Goal: Task Accomplishment & Management: Use online tool/utility

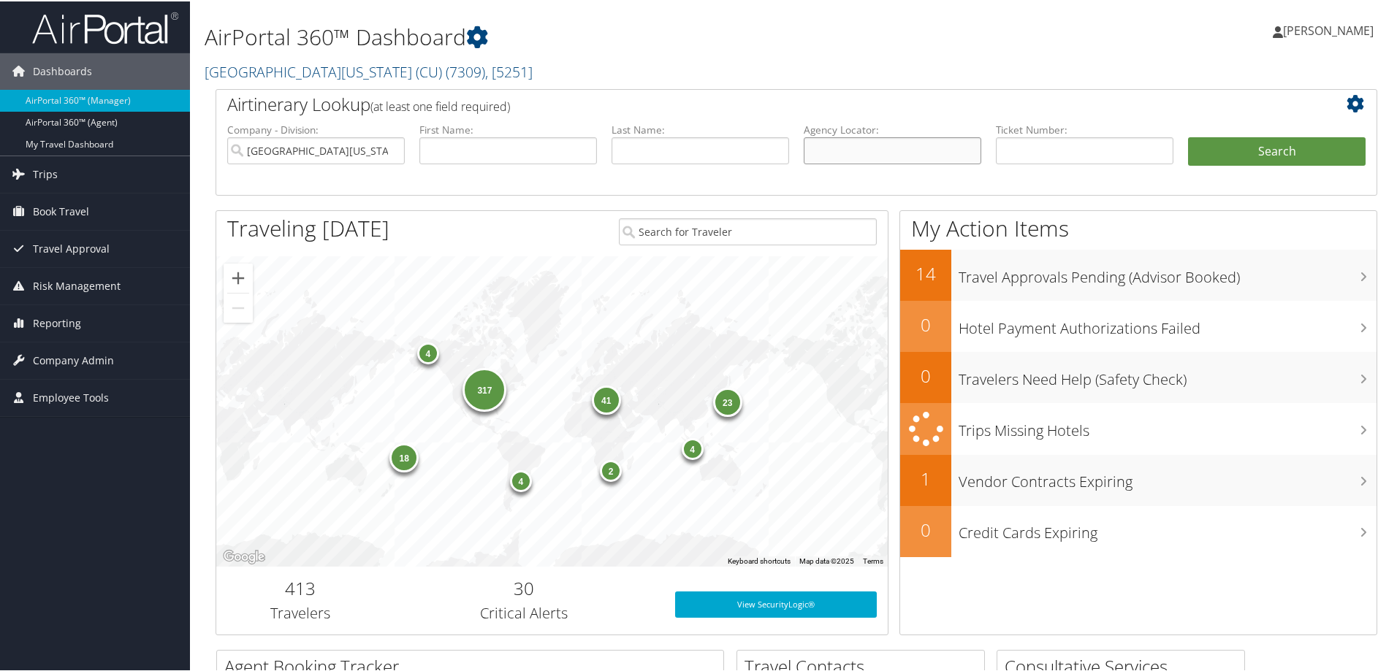
click at [827, 145] on input "text" at bounding box center [891, 149] width 177 height 27
paste input "NHF3F3"
type input "NHF3F3"
click at [1251, 148] on button "Search" at bounding box center [1276, 150] width 177 height 29
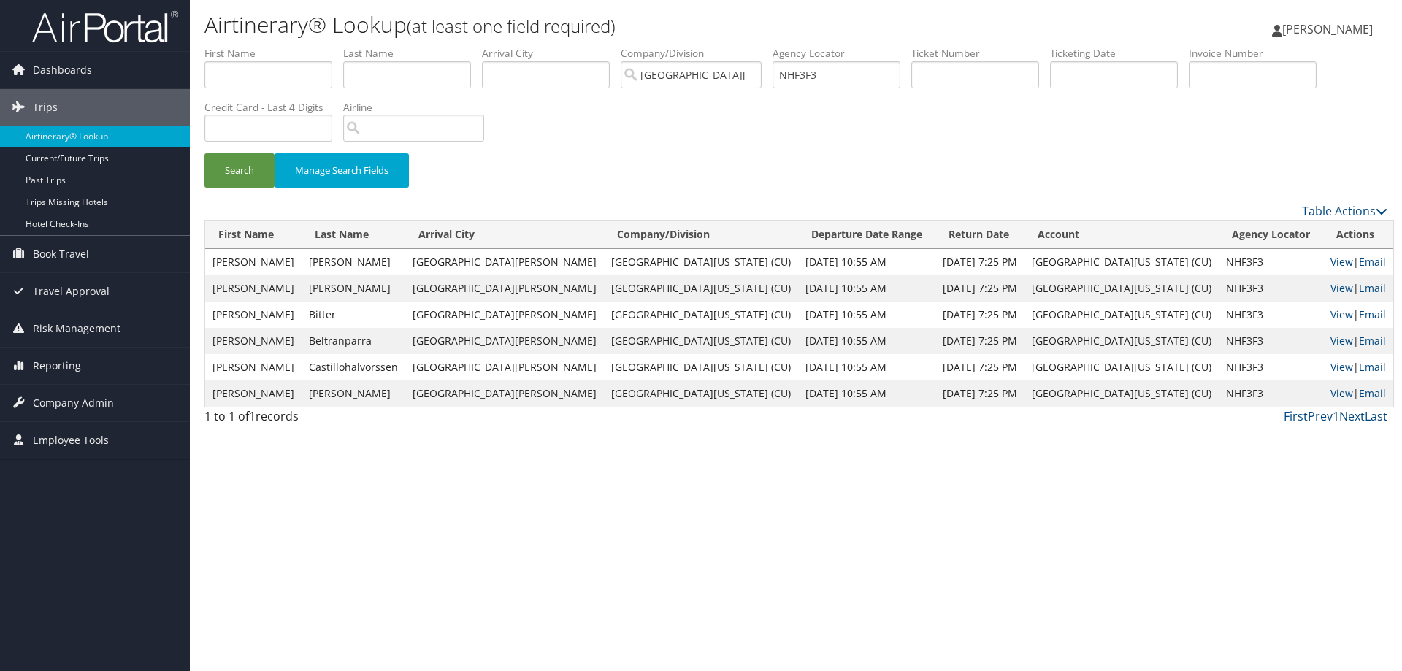
click at [1330, 256] on td "View | Email" at bounding box center [1359, 262] width 70 height 26
click at [1331, 262] on link "View" at bounding box center [1342, 262] width 23 height 14
click at [818, 74] on input "NHF3F3" at bounding box center [837, 74] width 128 height 27
click at [969, 69] on input "text" at bounding box center [976, 74] width 128 height 27
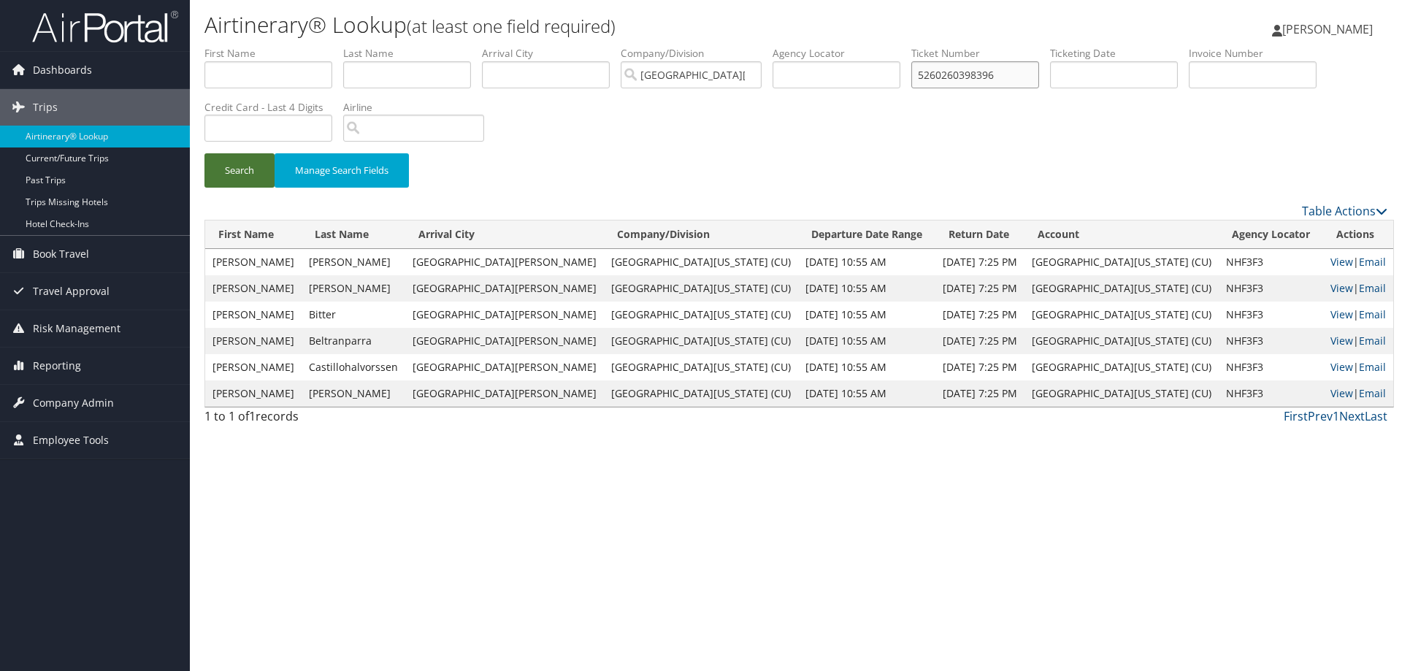
type input "5260260398396"
click at [230, 177] on button "Search" at bounding box center [240, 170] width 70 height 34
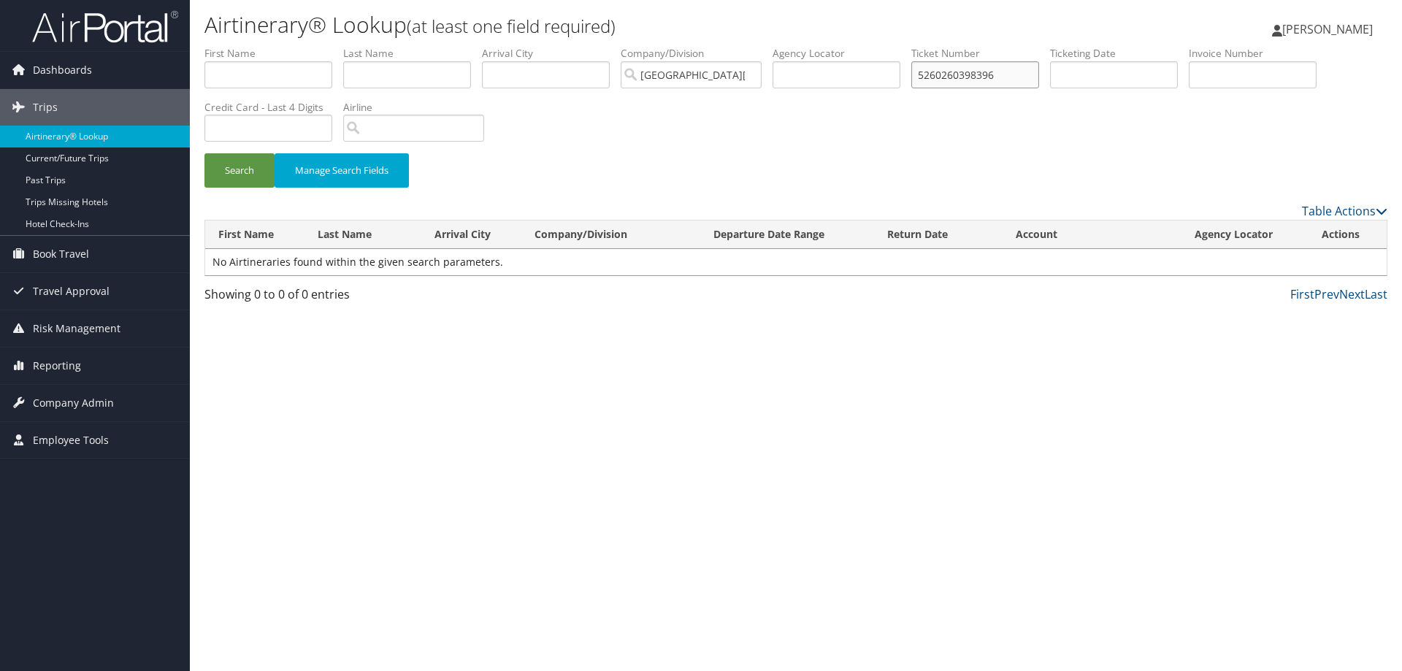
click at [980, 81] on input "5260260398396" at bounding box center [976, 74] width 128 height 27
click at [385, 69] on input "text" at bounding box center [407, 74] width 128 height 27
click at [205, 153] on button "Search" at bounding box center [240, 170] width 70 height 34
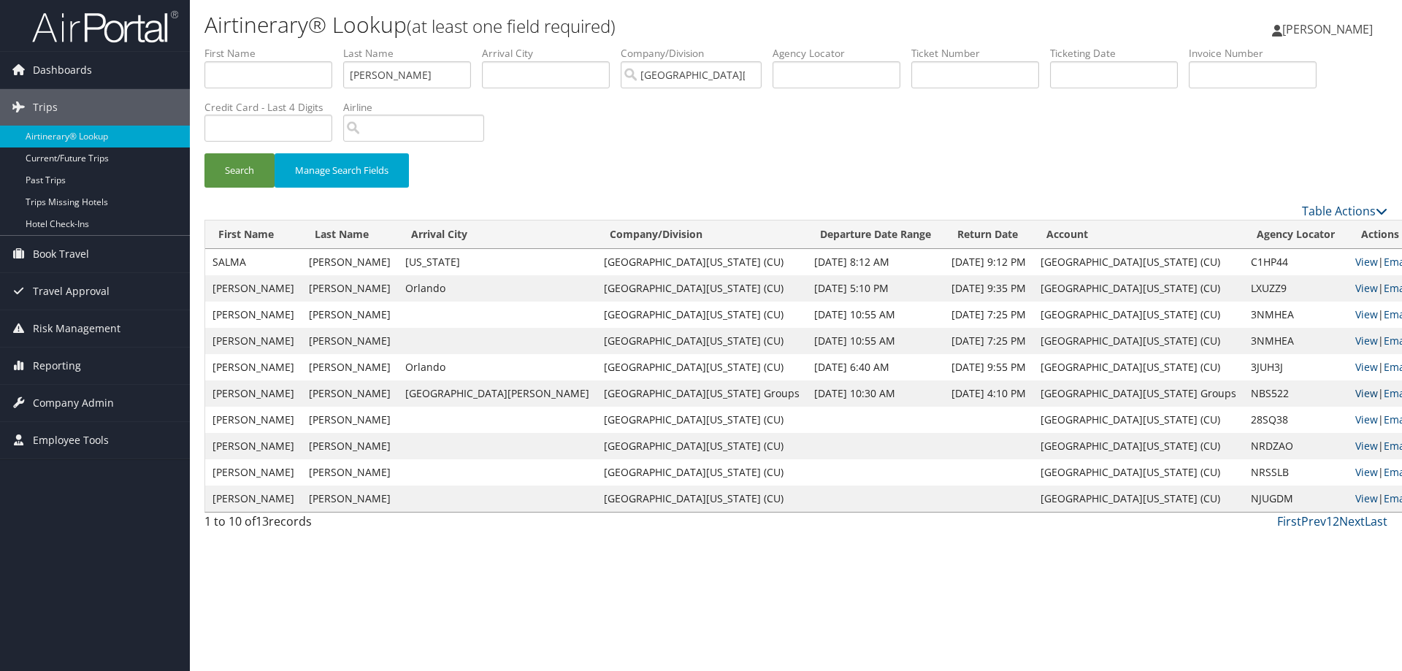
click at [1356, 387] on link "View" at bounding box center [1367, 393] width 23 height 14
click at [402, 77] on input "mestas" at bounding box center [407, 74] width 128 height 27
click at [253, 171] on button "Search" at bounding box center [240, 170] width 70 height 34
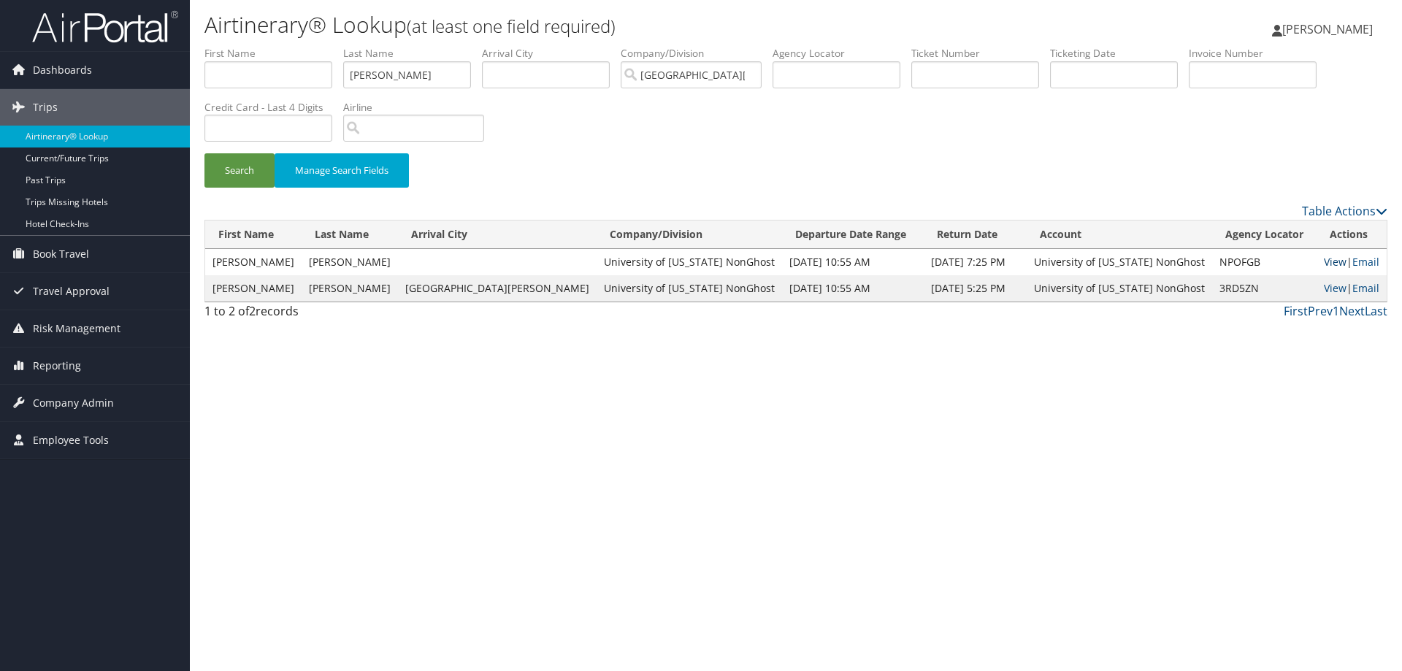
click at [1324, 262] on link "View" at bounding box center [1335, 262] width 23 height 14
click at [1324, 289] on link "View" at bounding box center [1335, 288] width 23 height 14
drag, startPoint x: 388, startPoint y: 77, endPoint x: 352, endPoint y: 75, distance: 35.9
click at [352, 75] on input "mestas perez" at bounding box center [407, 74] width 128 height 27
type input "perez"
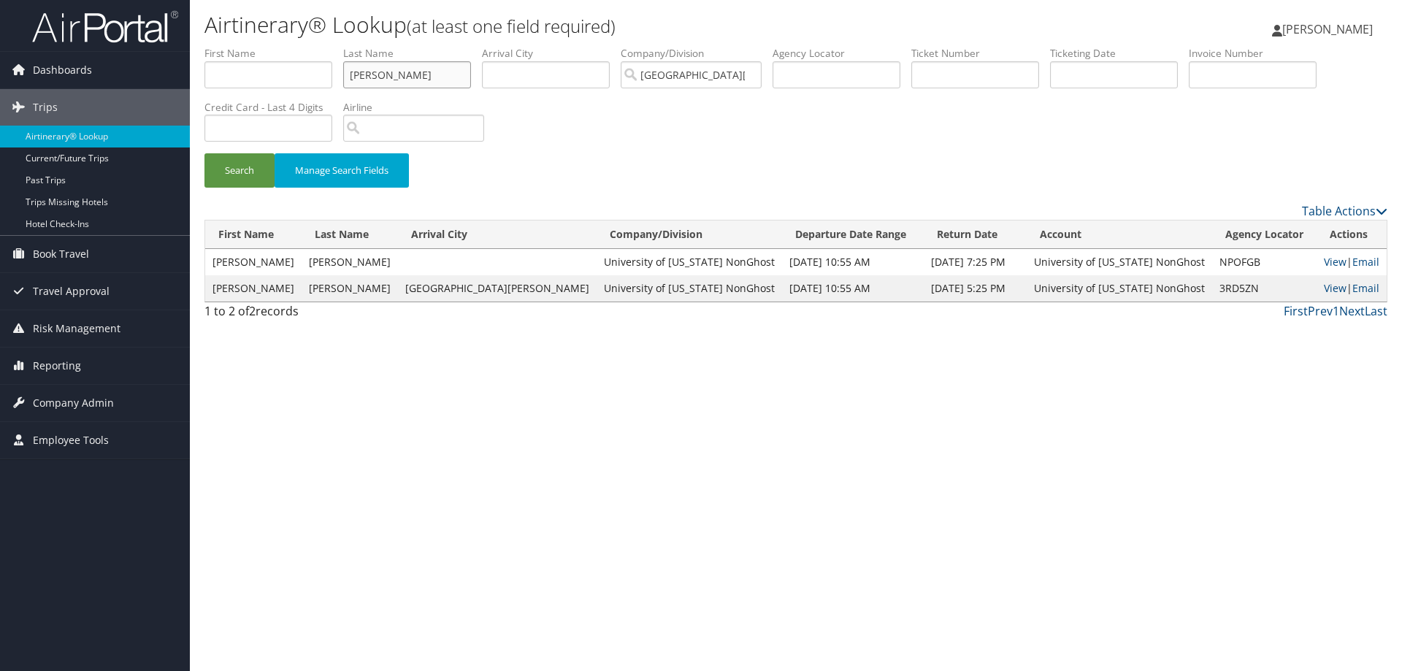
click at [205, 153] on button "Search" at bounding box center [240, 170] width 70 height 34
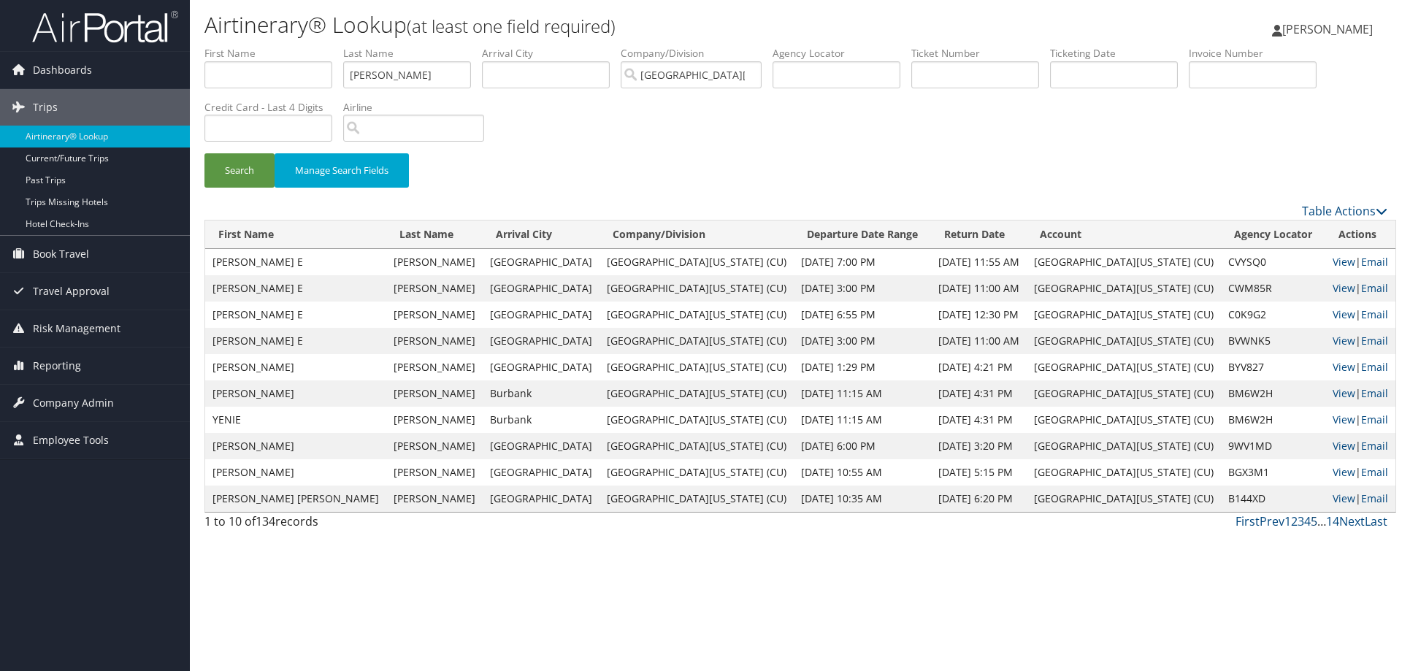
click at [1315, 524] on link "5" at bounding box center [1314, 521] width 7 height 16
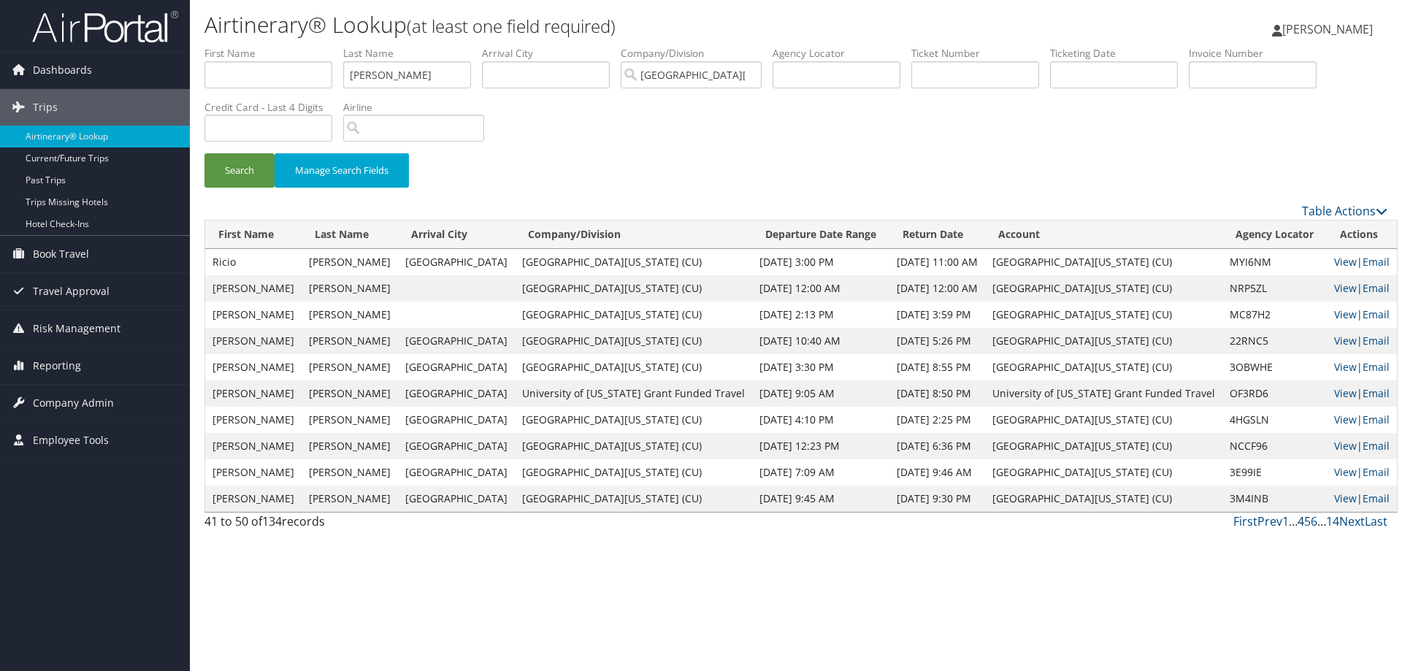
click at [1301, 522] on link "4" at bounding box center [1301, 521] width 7 height 16
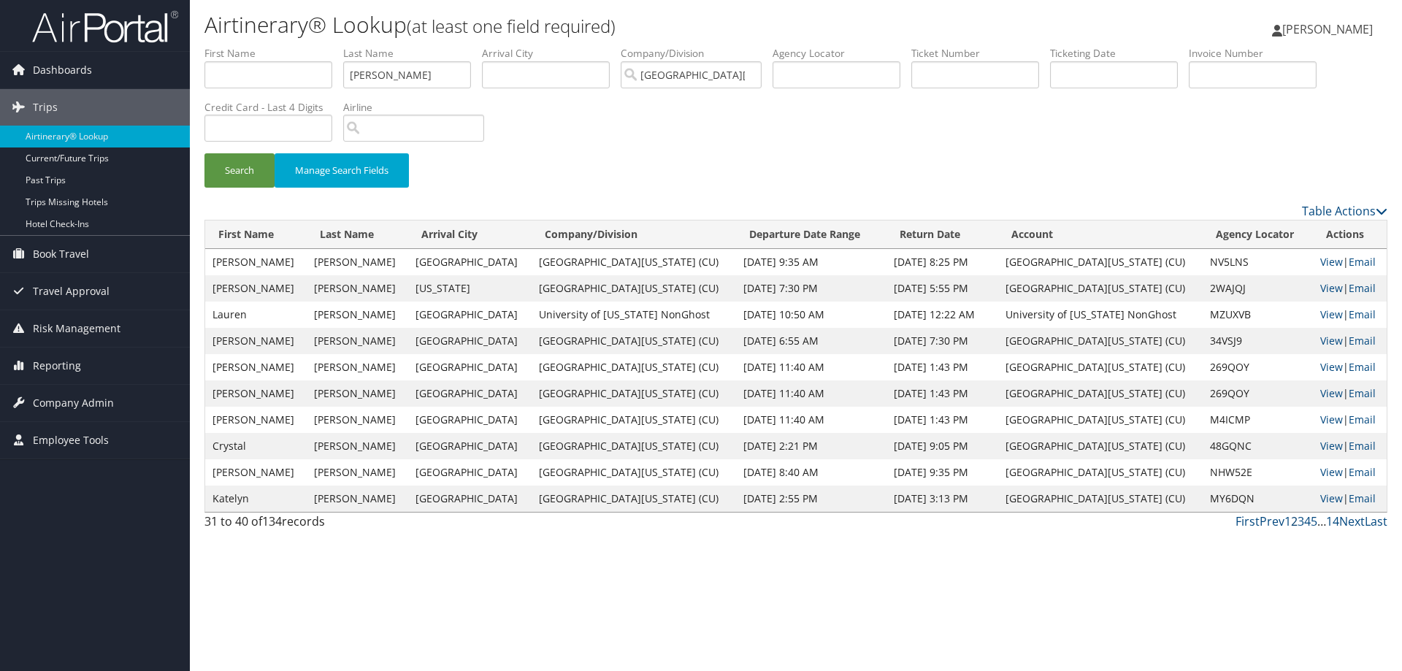
click at [1294, 524] on link "2" at bounding box center [1294, 521] width 7 height 16
click at [948, 75] on input "text" at bounding box center [976, 74] width 128 height 27
drag, startPoint x: 1007, startPoint y: 75, endPoint x: 905, endPoint y: 72, distance: 102.3
click at [905, 46] on ul "First Name Last Name perez Departure City Arrival City Company/Division Univers…" at bounding box center [796, 46] width 1183 height 0
type input "5267936941696"
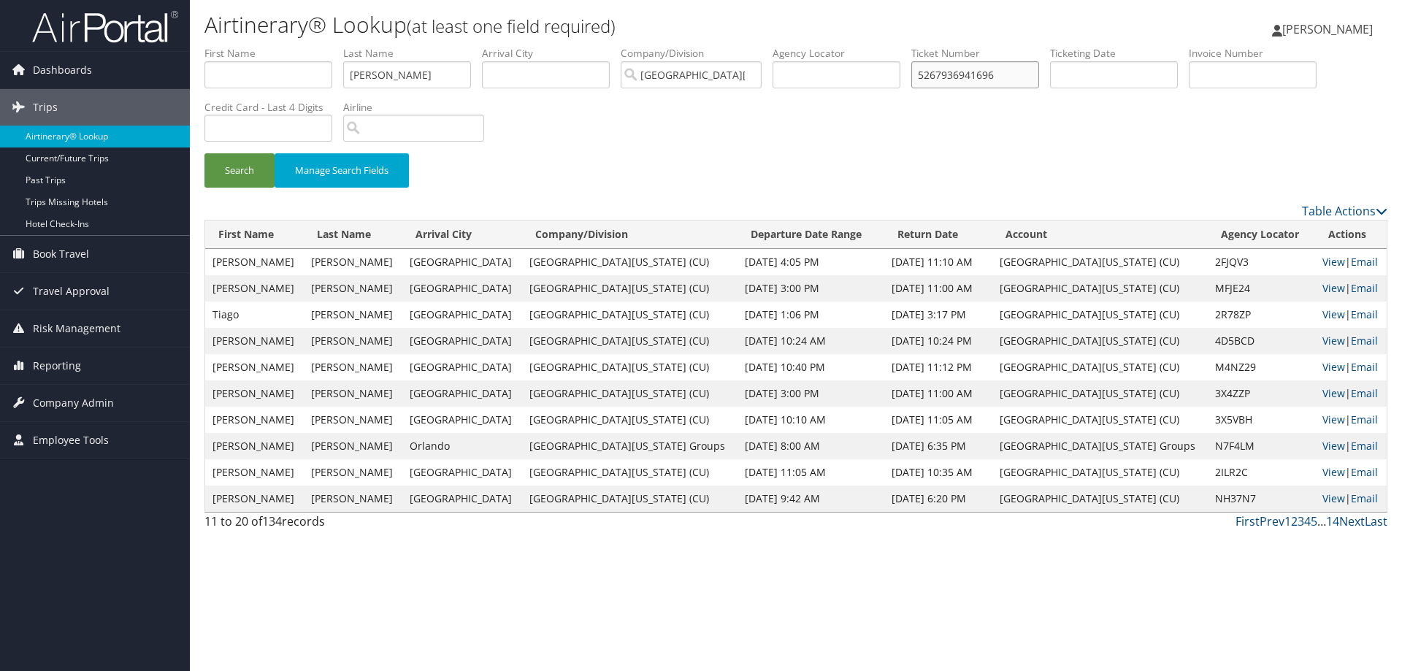
click at [205, 153] on button "Search" at bounding box center [240, 170] width 70 height 34
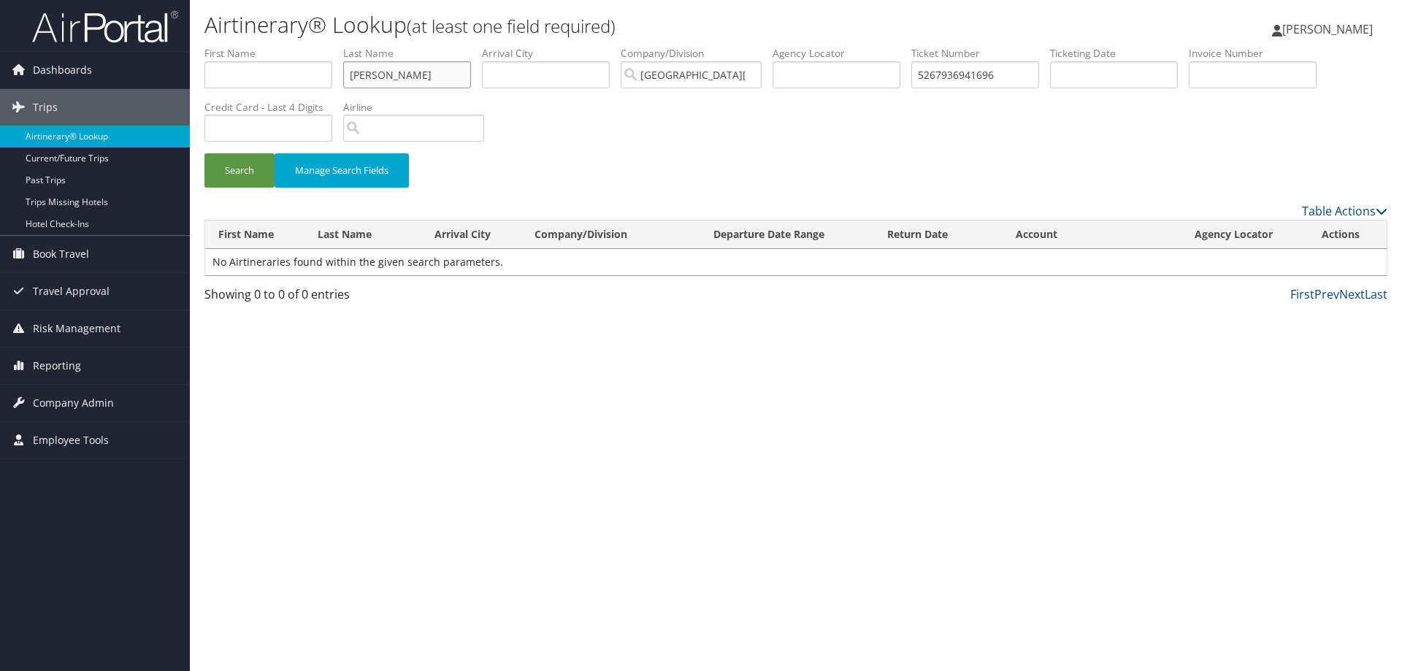
click at [359, 75] on input "perez" at bounding box center [407, 74] width 128 height 27
click at [248, 170] on button "Search" at bounding box center [240, 170] width 70 height 34
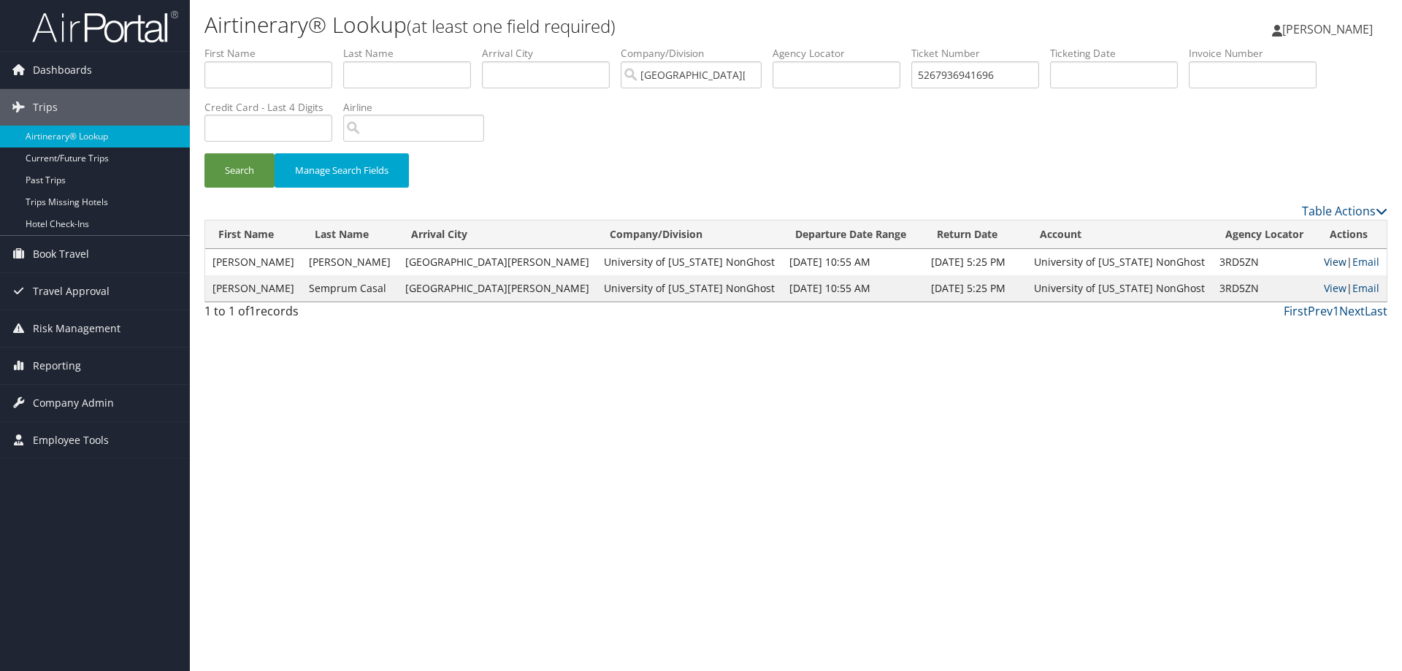
click at [1324, 262] on link "View" at bounding box center [1335, 262] width 23 height 14
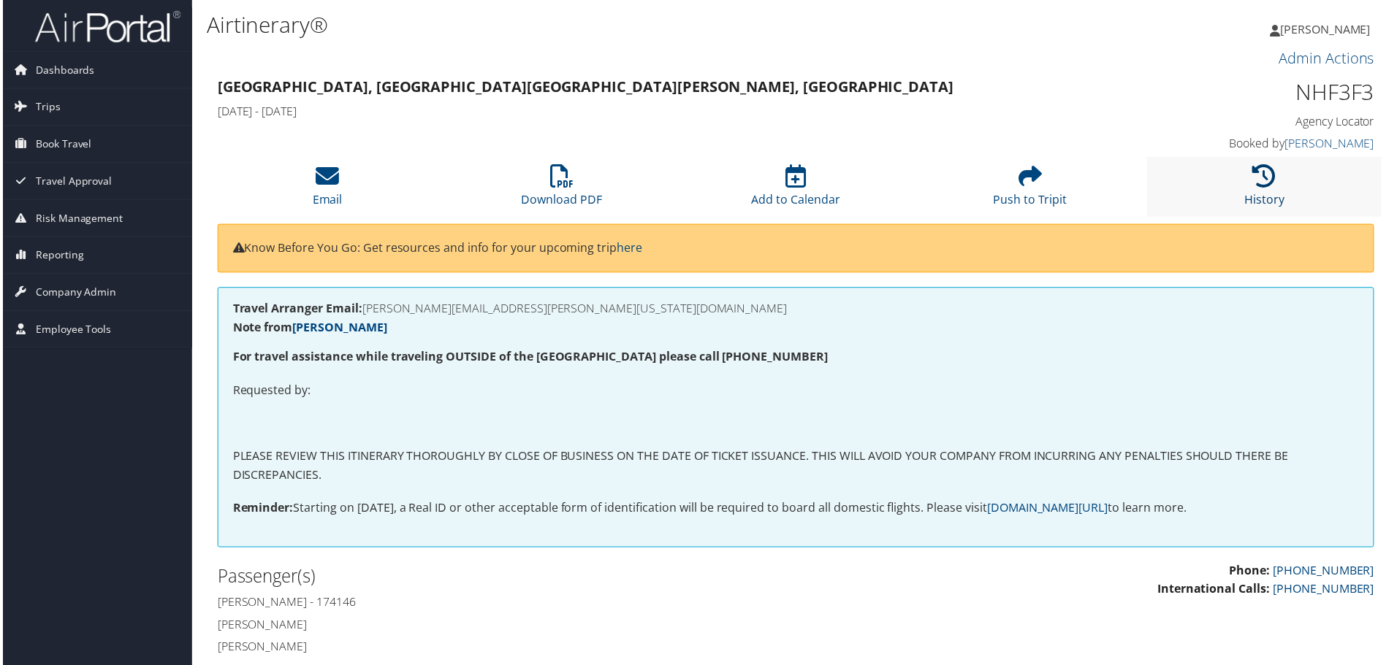
click at [1260, 194] on link "History" at bounding box center [1267, 190] width 40 height 35
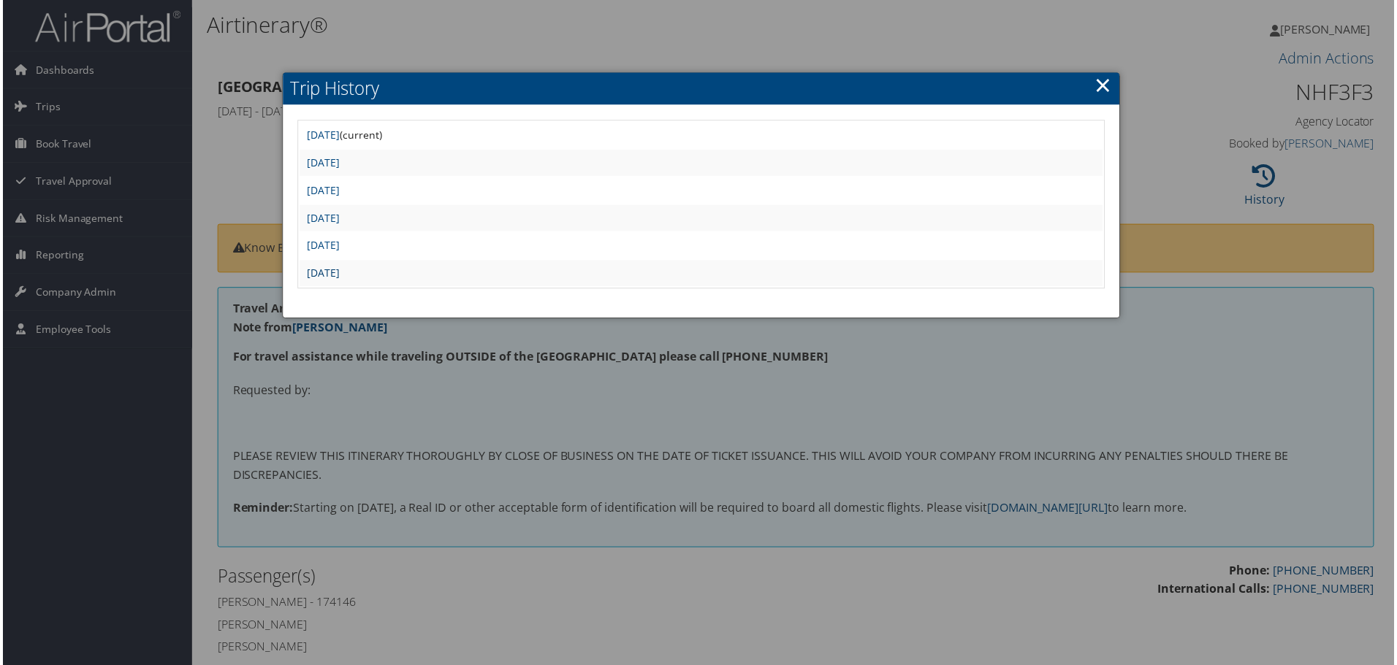
click at [338, 271] on link "Thu Jan 26 13:05:19 MST 2023" at bounding box center [321, 274] width 33 height 14
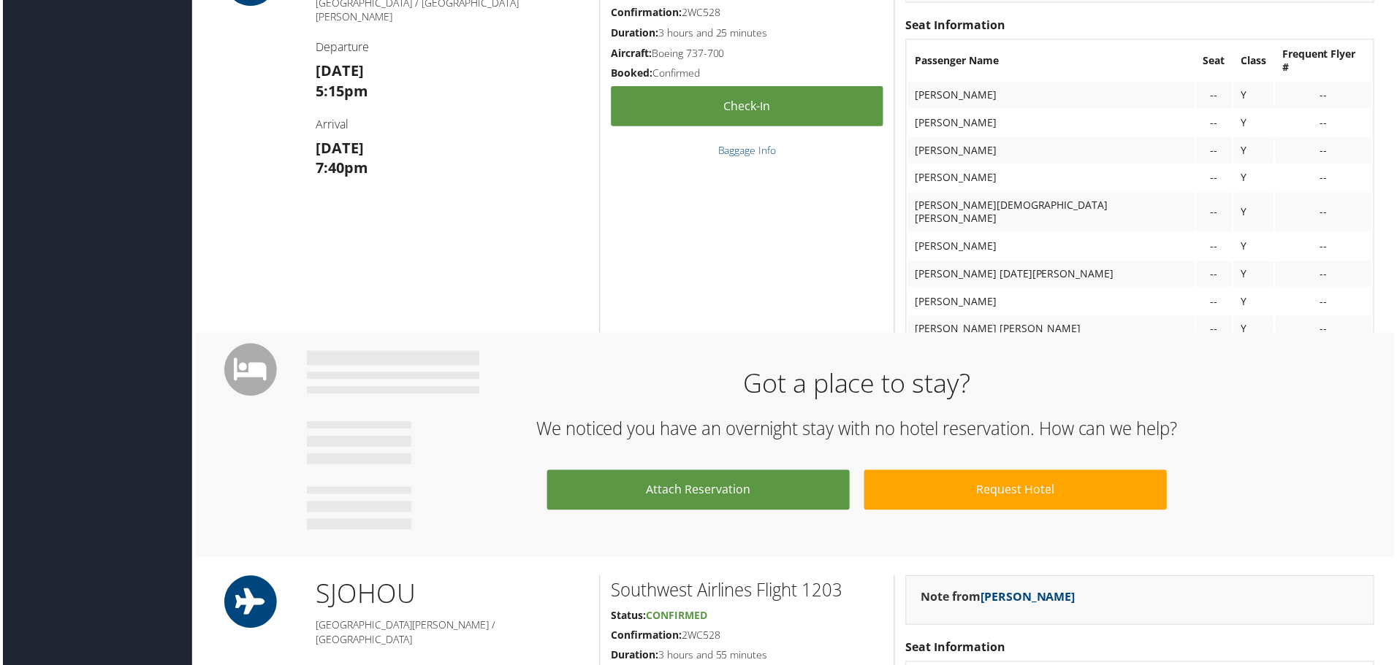
scroll to position [1242, 0]
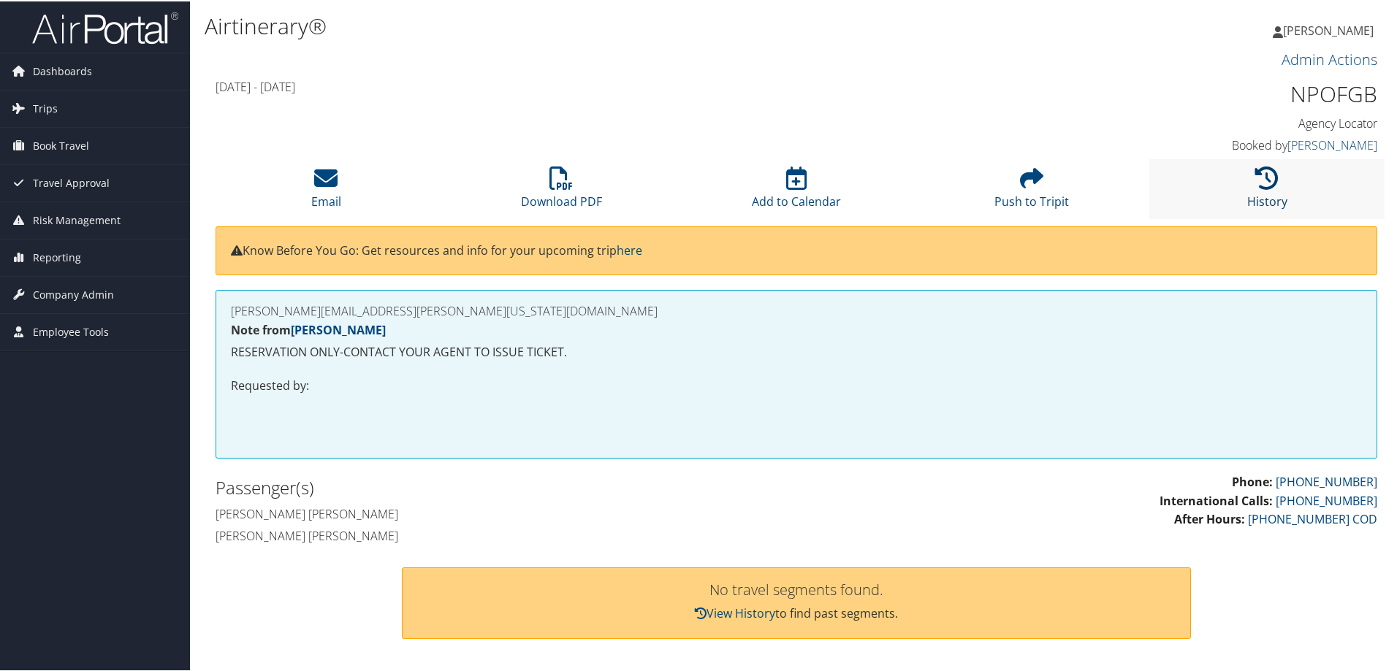
click at [1269, 177] on icon at bounding box center [1266, 176] width 23 height 23
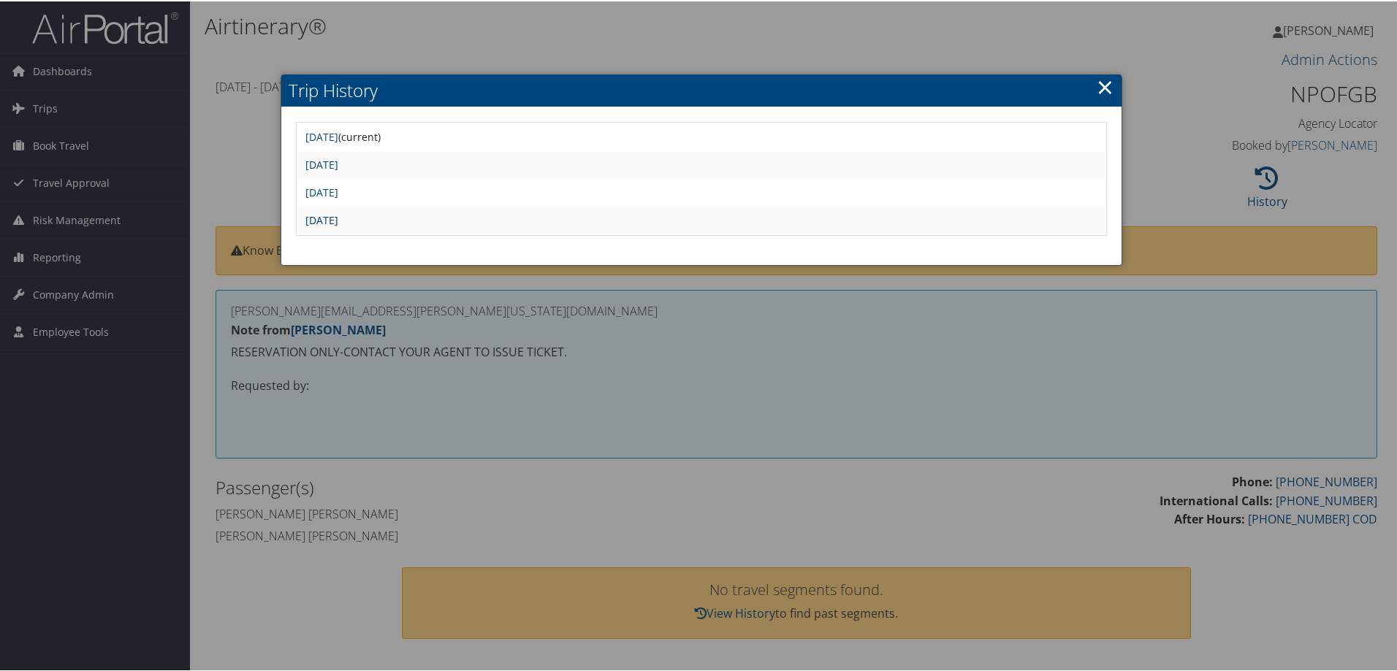
click at [338, 221] on link "[DATE]" at bounding box center [321, 219] width 33 height 14
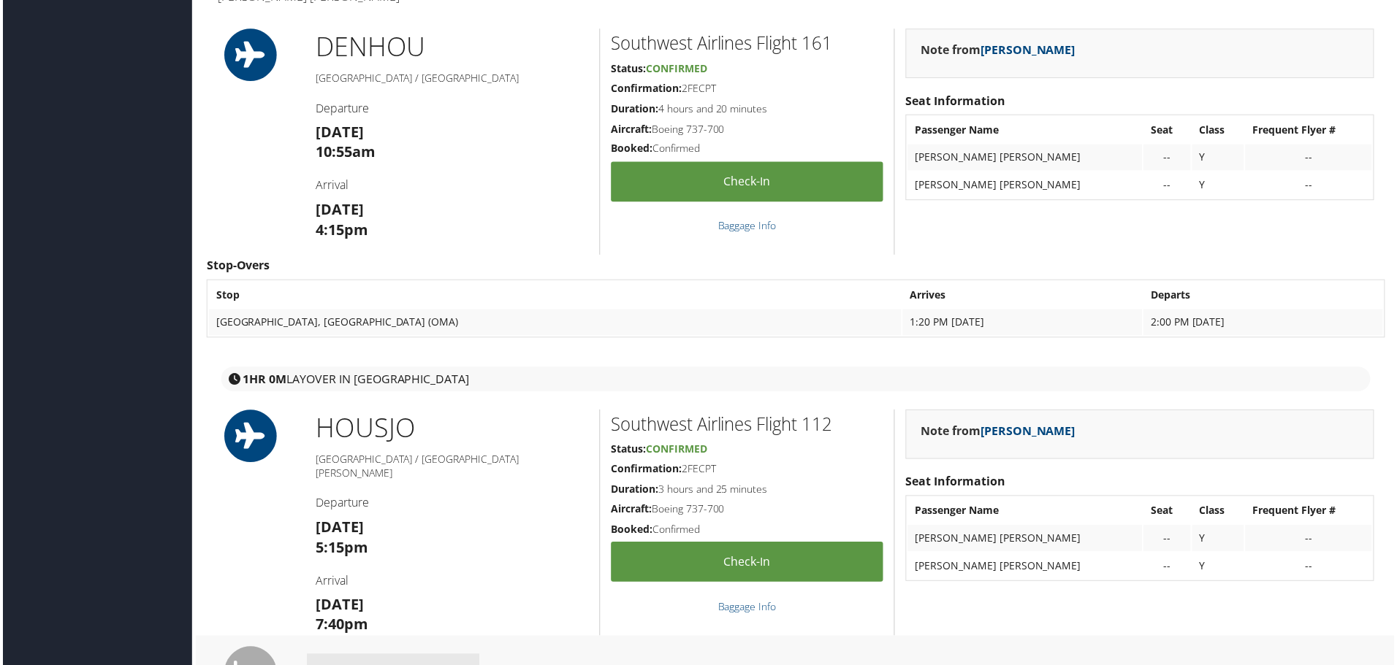
scroll to position [437, 0]
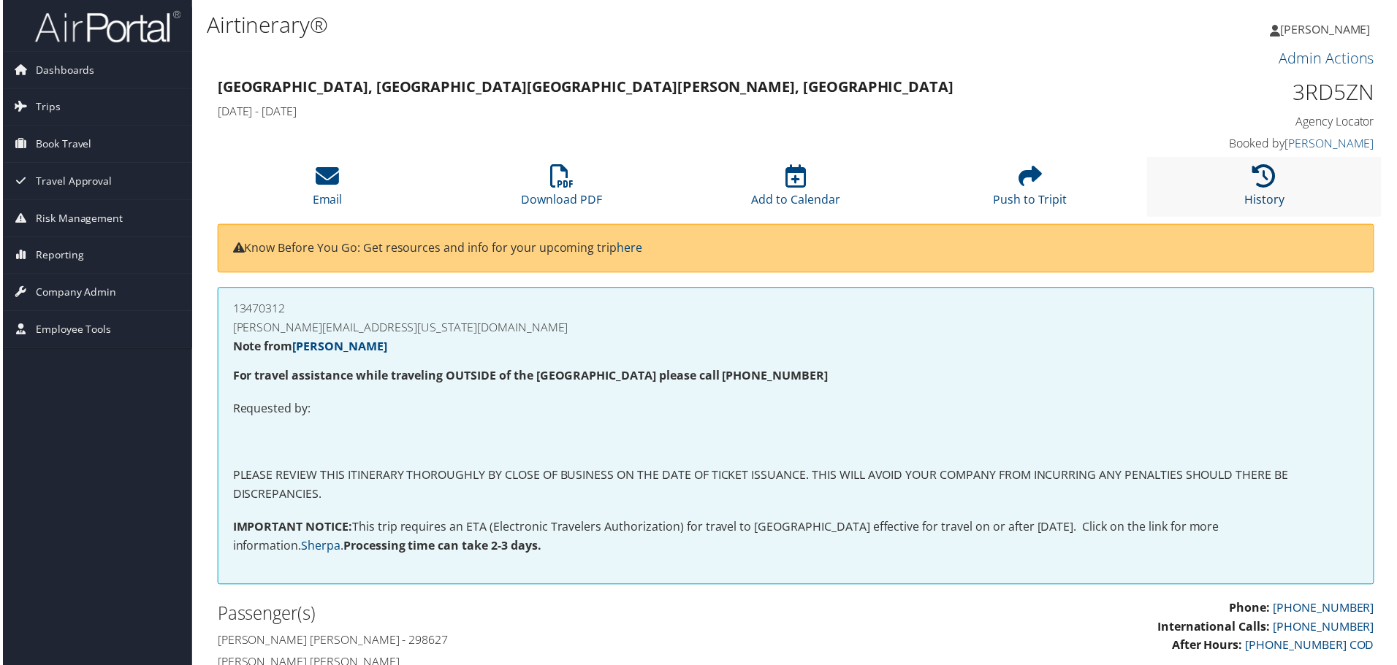
click at [1264, 183] on icon at bounding box center [1266, 176] width 23 height 23
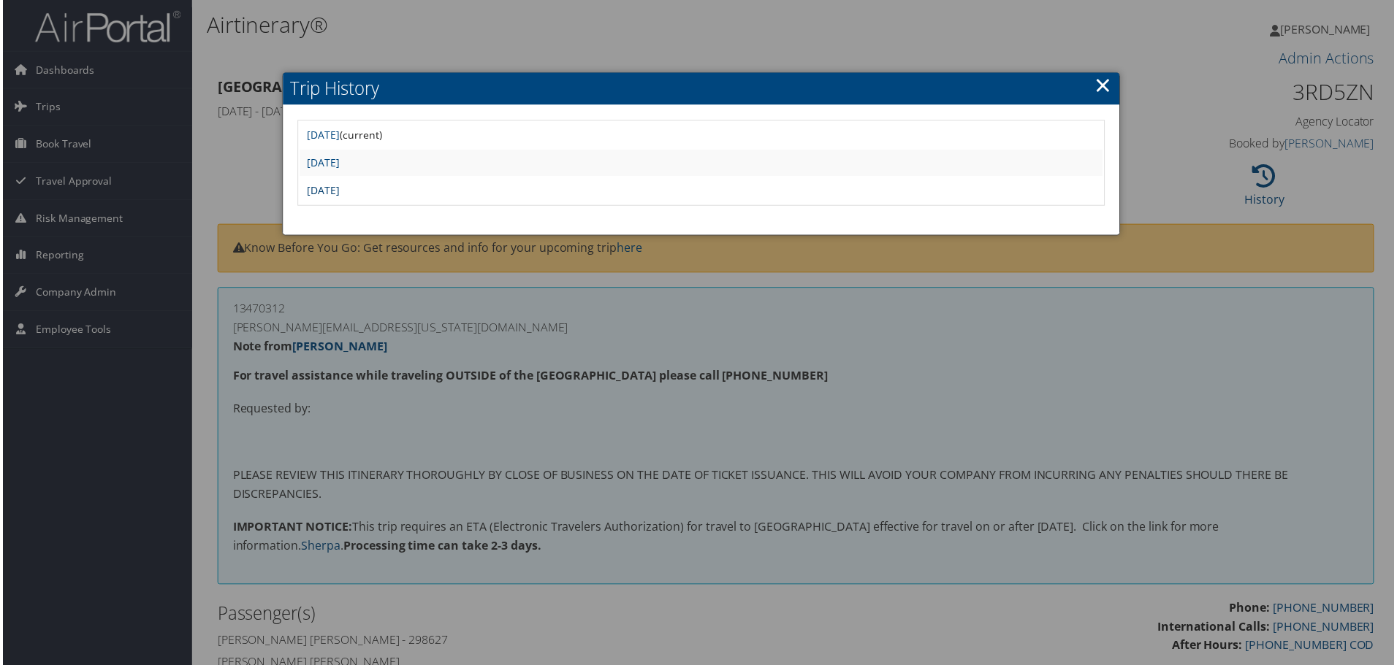
click at [338, 191] on link "[DATE]" at bounding box center [321, 191] width 33 height 14
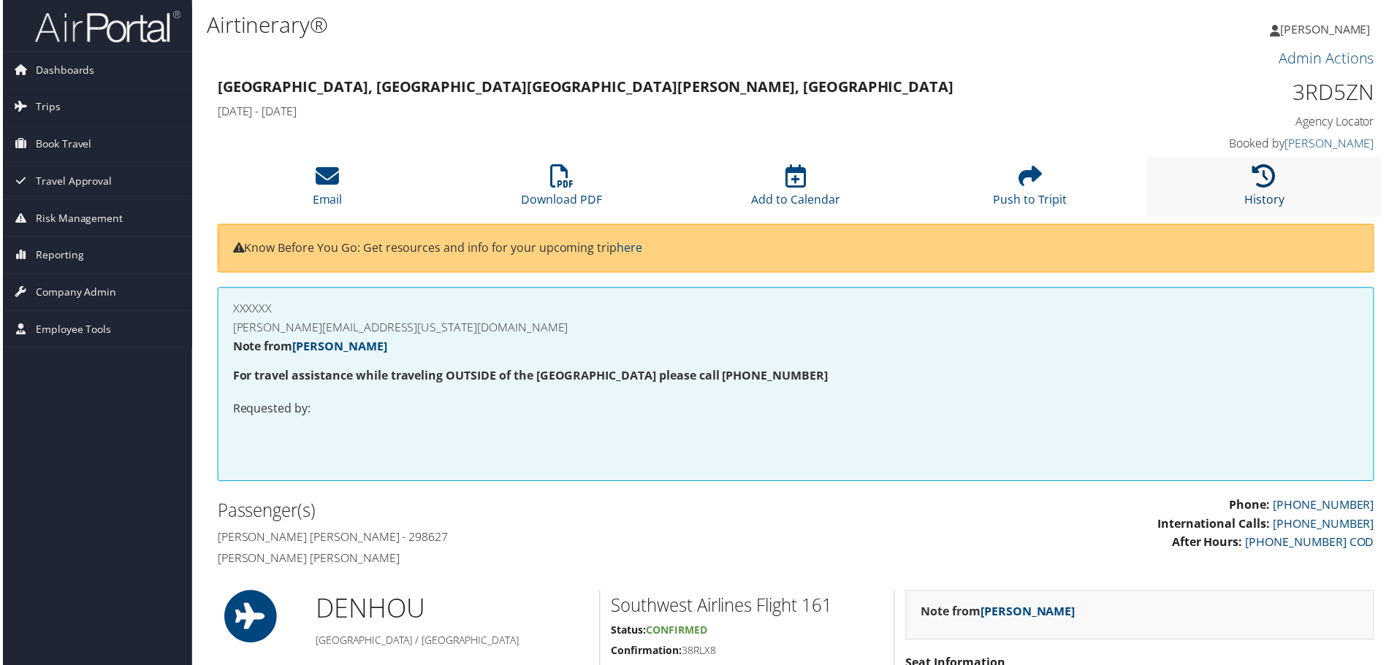
click at [1262, 184] on icon at bounding box center [1266, 176] width 23 height 23
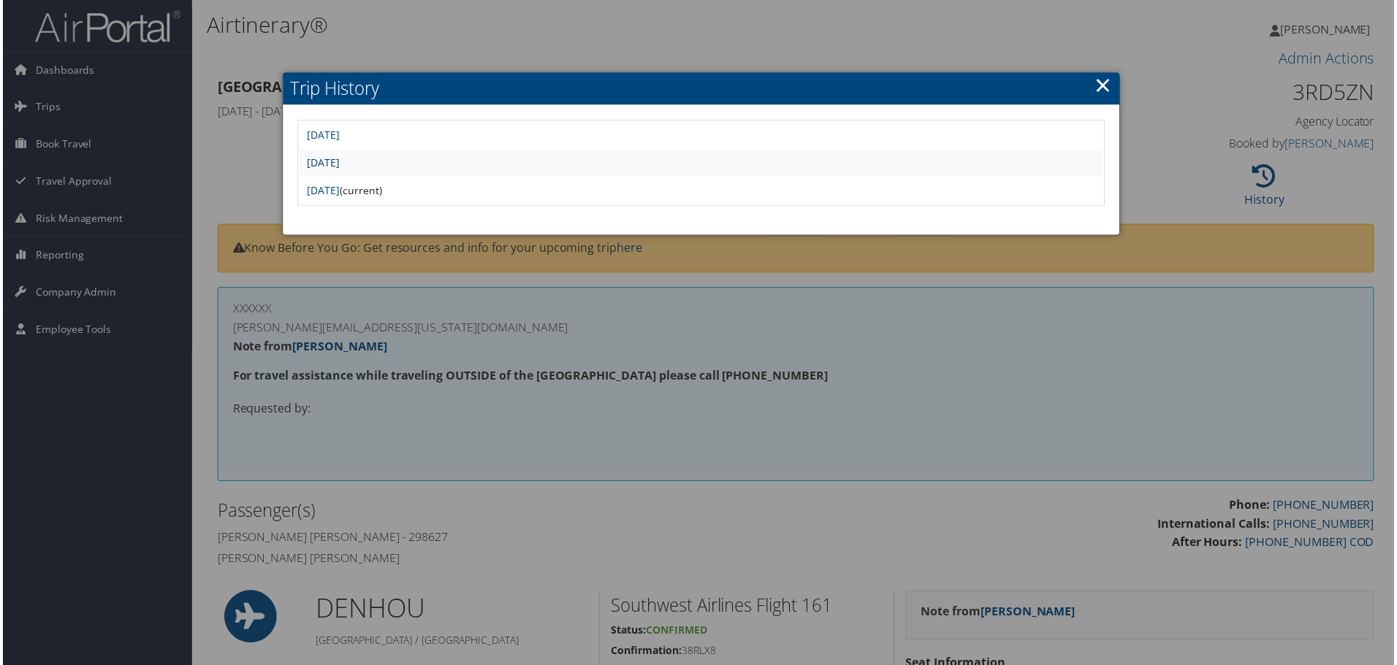
click at [338, 163] on link "[DATE]" at bounding box center [321, 163] width 33 height 14
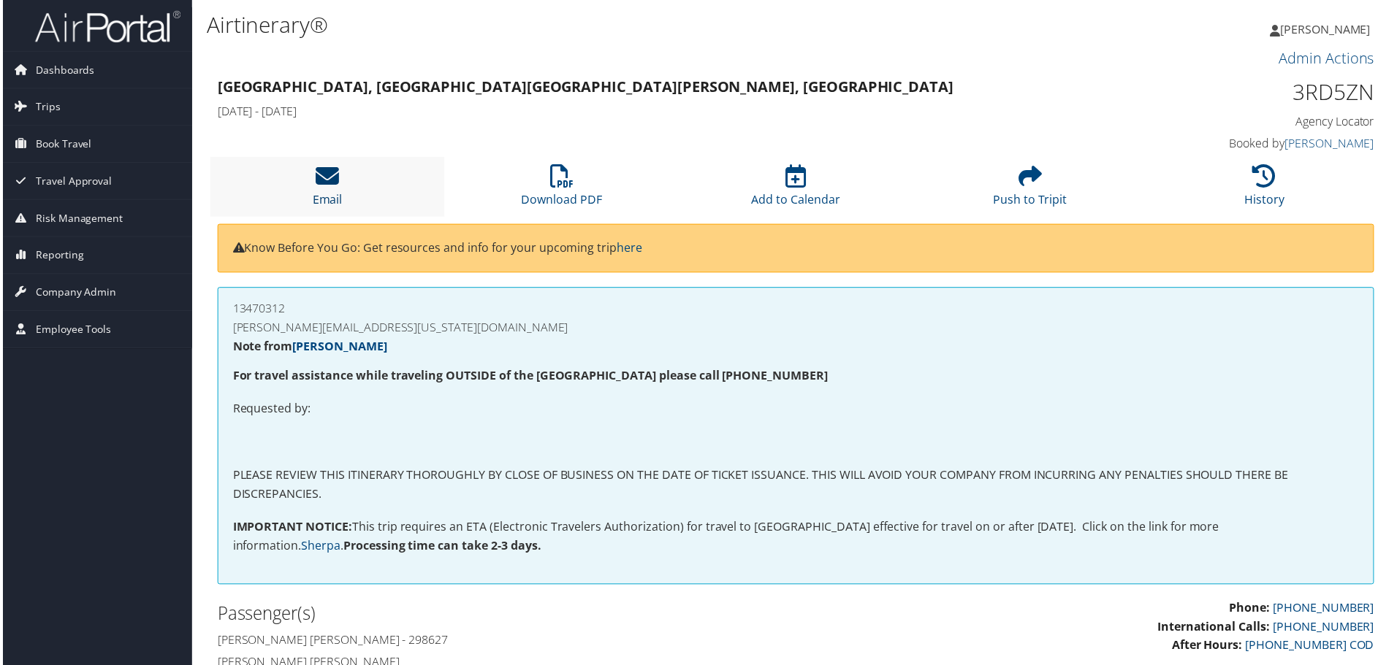
click at [332, 183] on icon at bounding box center [325, 176] width 23 height 23
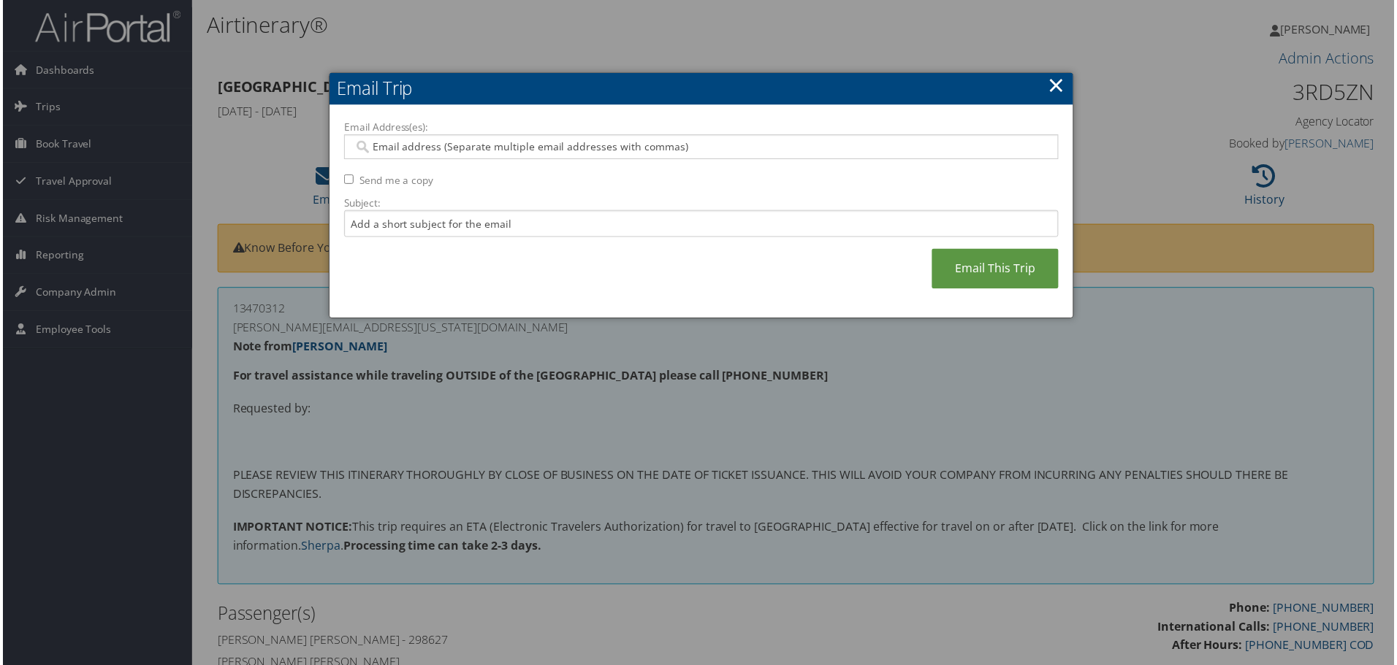
click at [444, 141] on input "Email Address(es):" at bounding box center [701, 147] width 698 height 15
type input "[PERSON_NAME]"
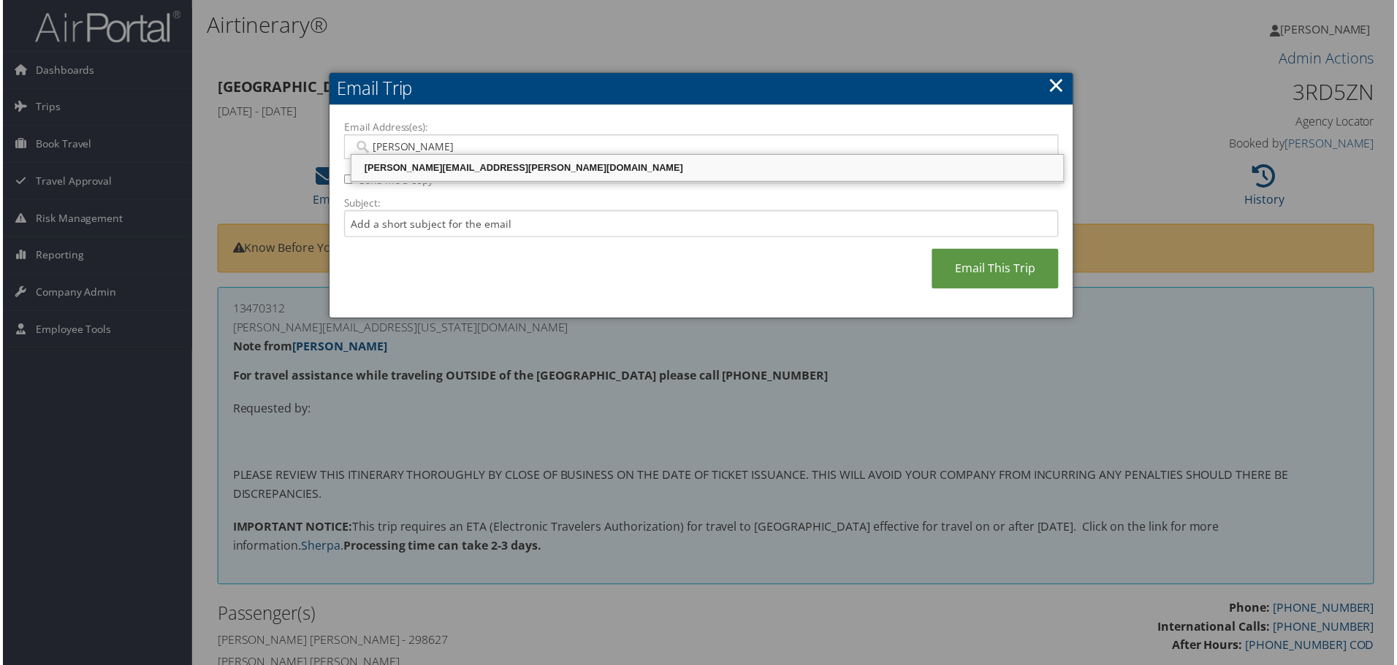
click at [436, 170] on div "[PERSON_NAME][EMAIL_ADDRESS][PERSON_NAME][DOMAIN_NAME]" at bounding box center [707, 168] width 711 height 15
type input "[PERSON_NAME][EMAIL_ADDRESS][PERSON_NAME][DOMAIN_NAME]"
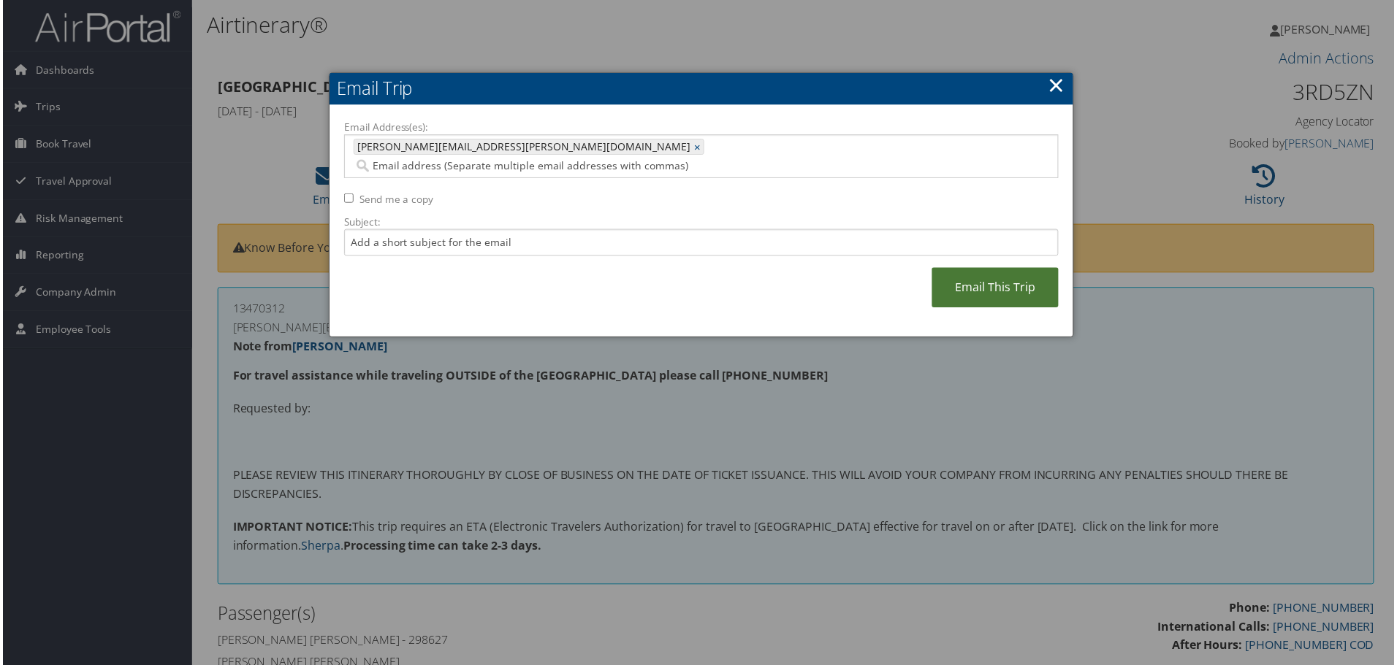
click at [957, 272] on link "Email This Trip" at bounding box center [996, 289] width 127 height 40
